Goal: Information Seeking & Learning: Learn about a topic

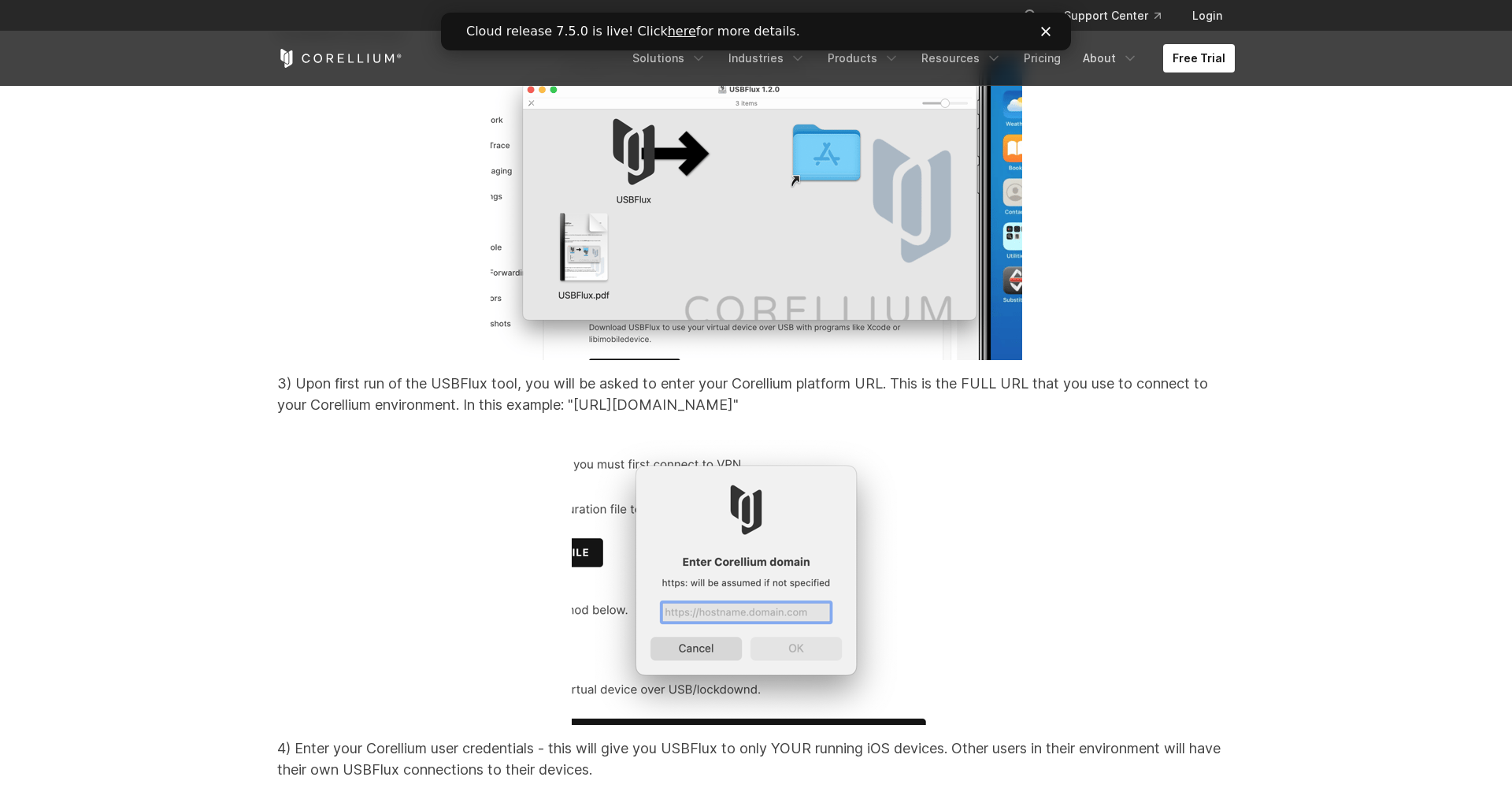
scroll to position [15330, 0]
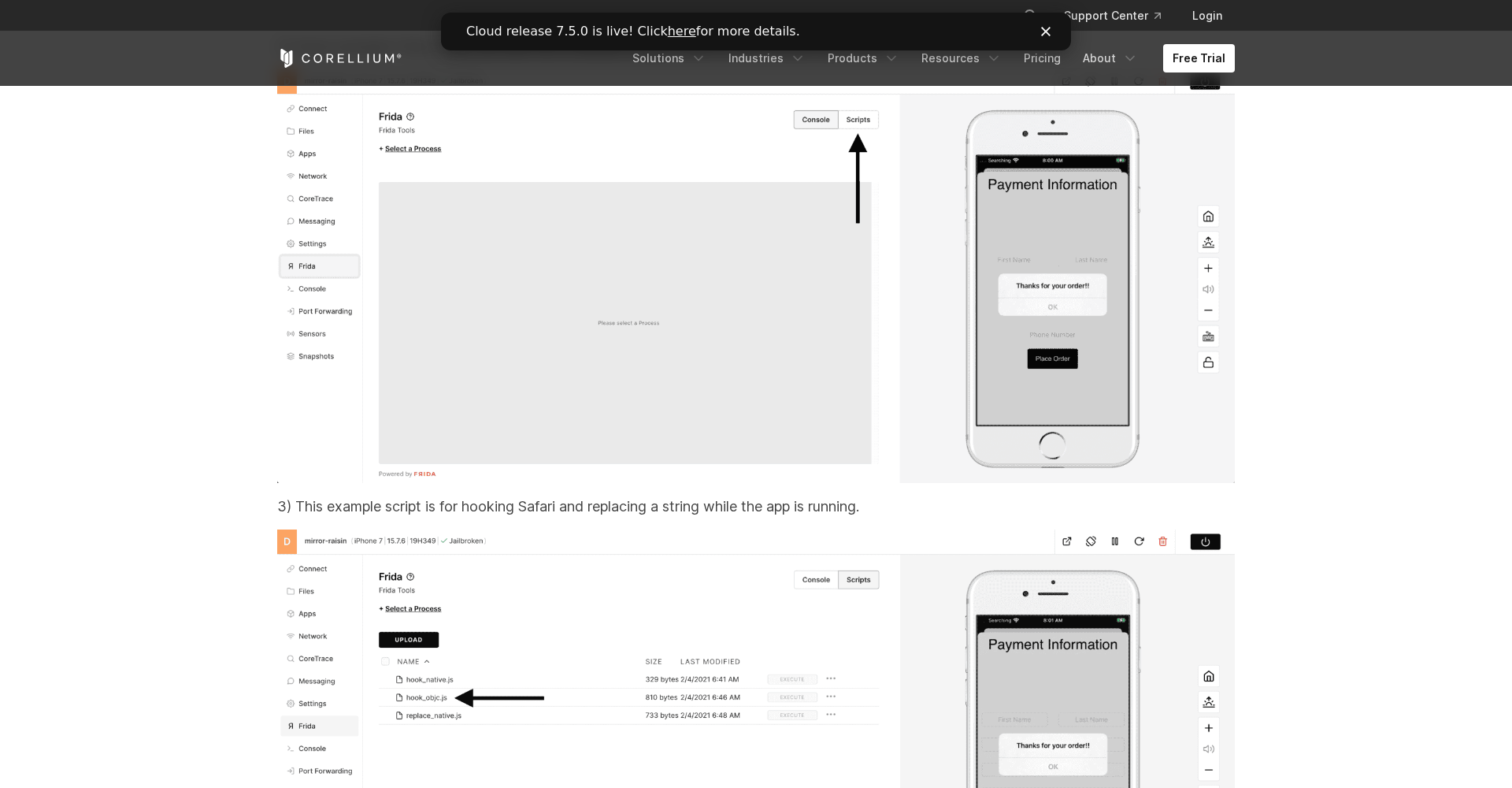
scroll to position [25431, 0]
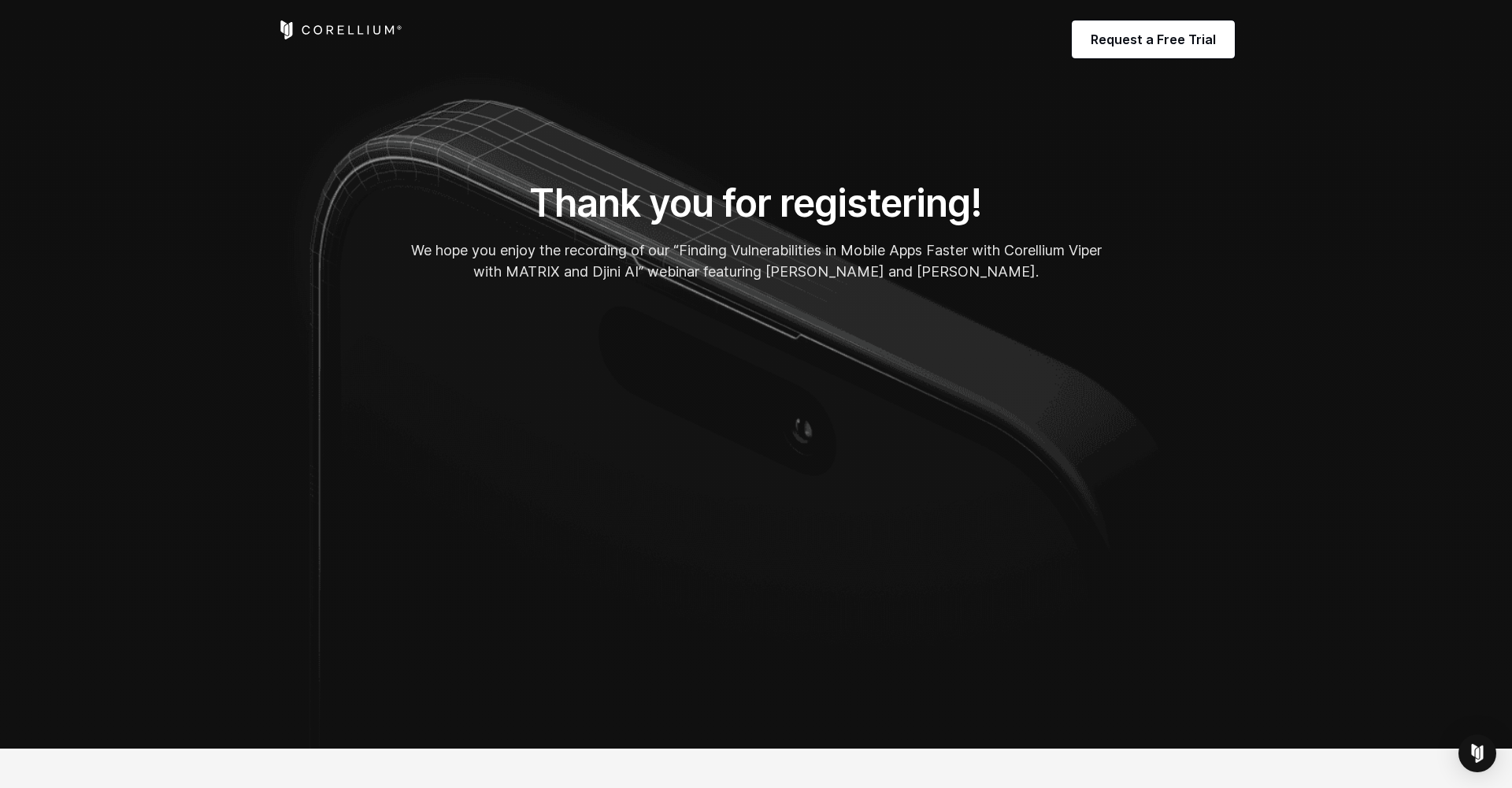
click at [1377, 1] on header "Request a Free Trial" at bounding box center [756, 39] width 1512 height 79
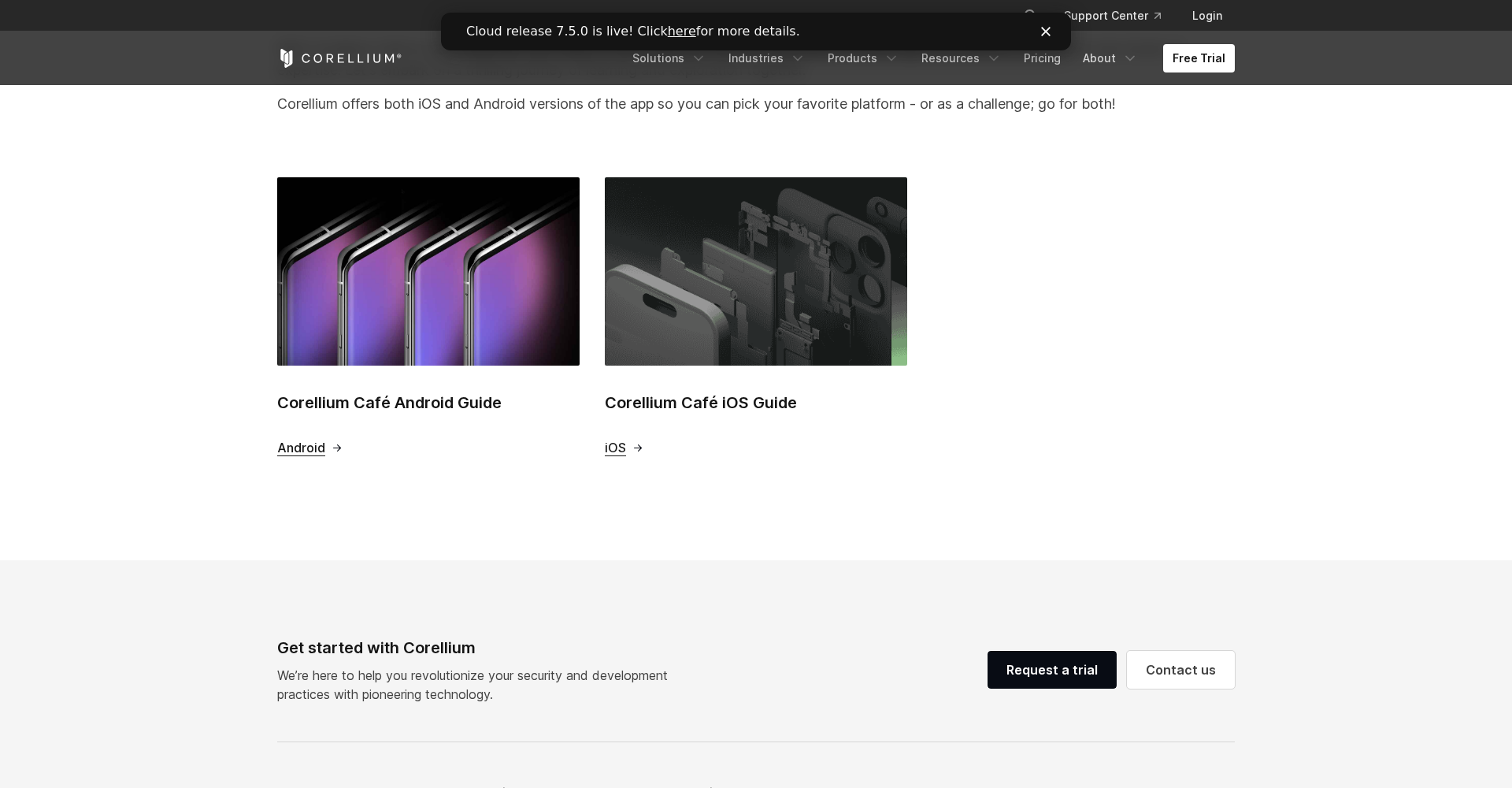
scroll to position [474, 0]
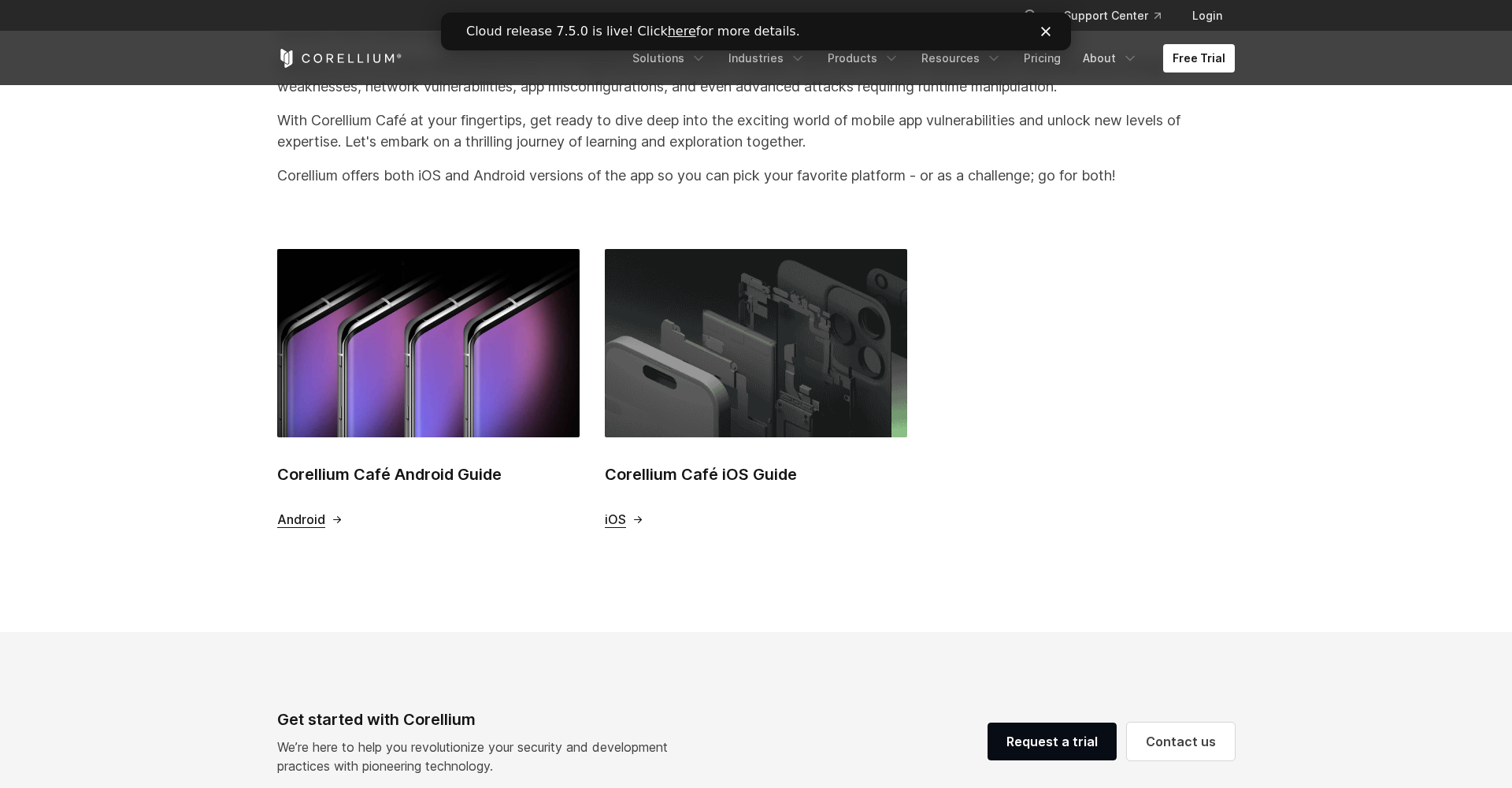
click at [615, 523] on span "iOS" at bounding box center [616, 519] width 21 height 16
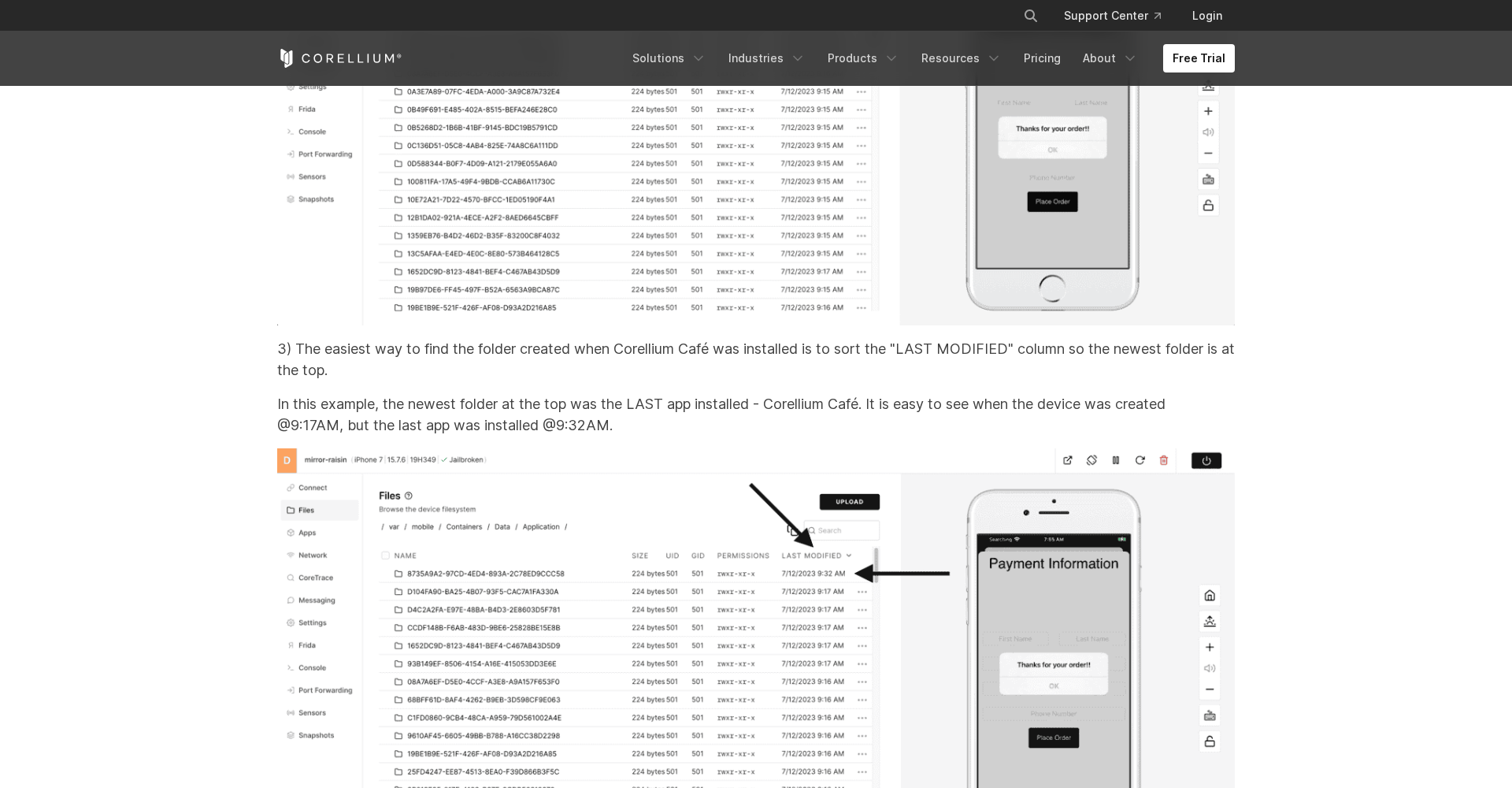
scroll to position [21885, 0]
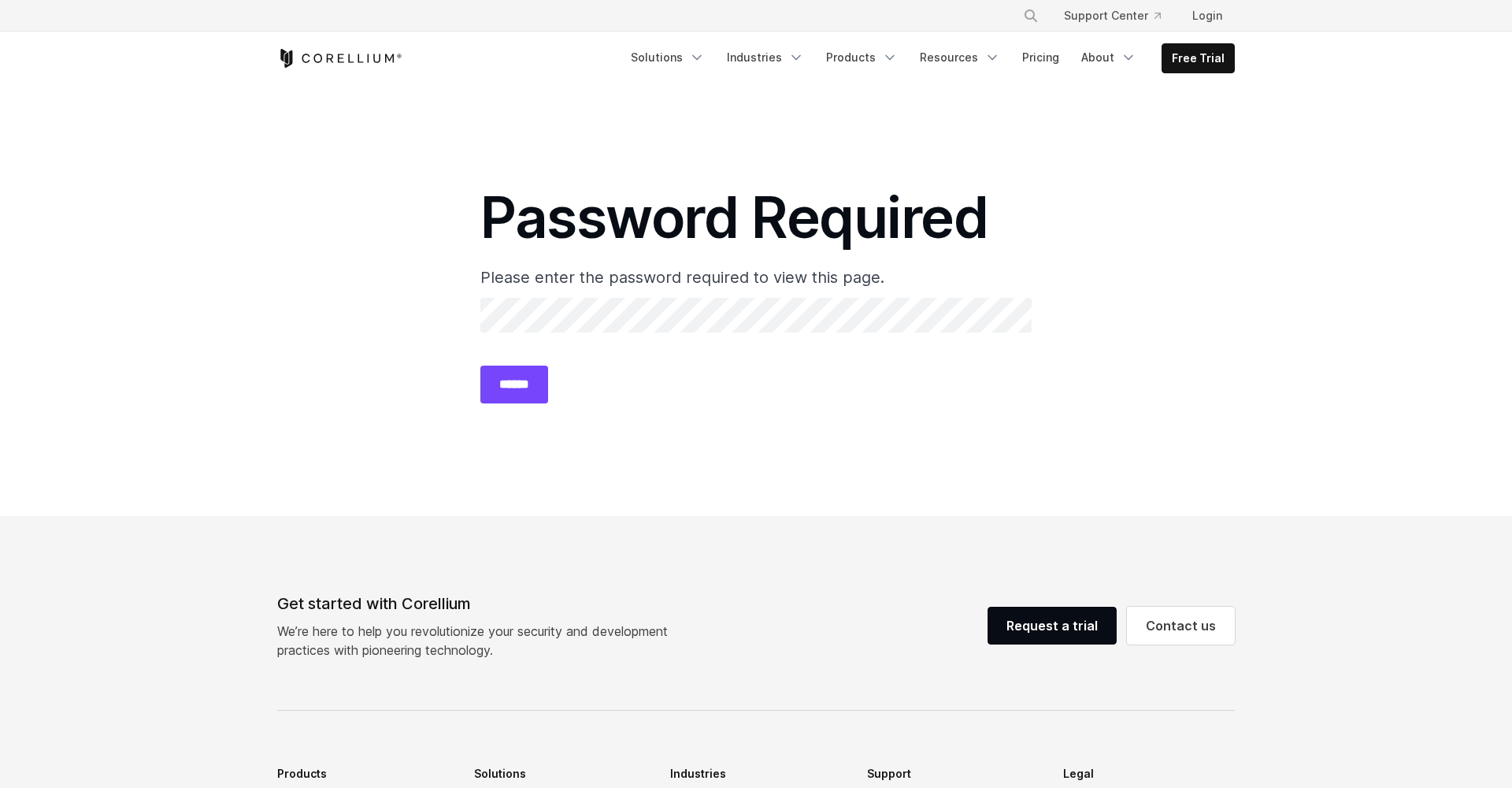
click at [524, 376] on input "******" at bounding box center [515, 384] width 68 height 38
